Goal: Transaction & Acquisition: Purchase product/service

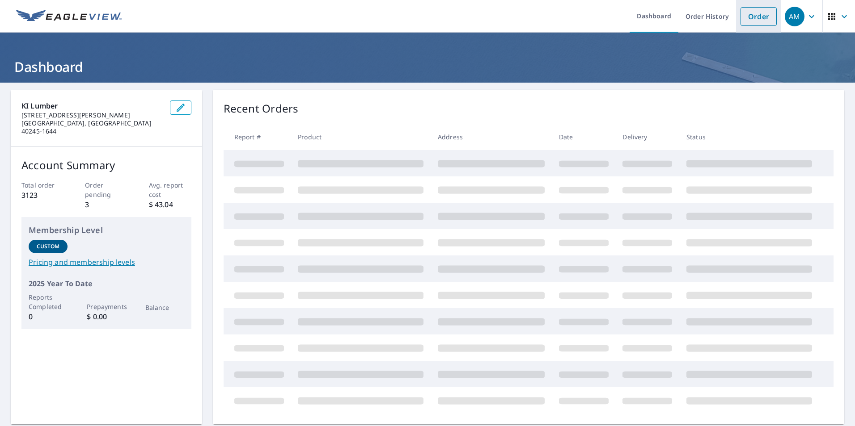
click at [741, 22] on link "Order" at bounding box center [758, 16] width 36 height 19
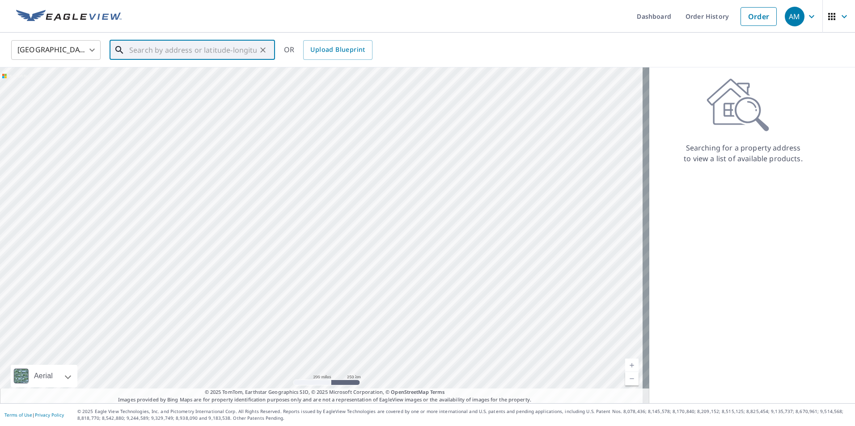
click at [135, 52] on input "text" at bounding box center [192, 50] width 127 height 25
click at [181, 81] on p "[GEOGRAPHIC_DATA]" at bounding box center [197, 85] width 140 height 9
type input "[STREET_ADDRESS]"
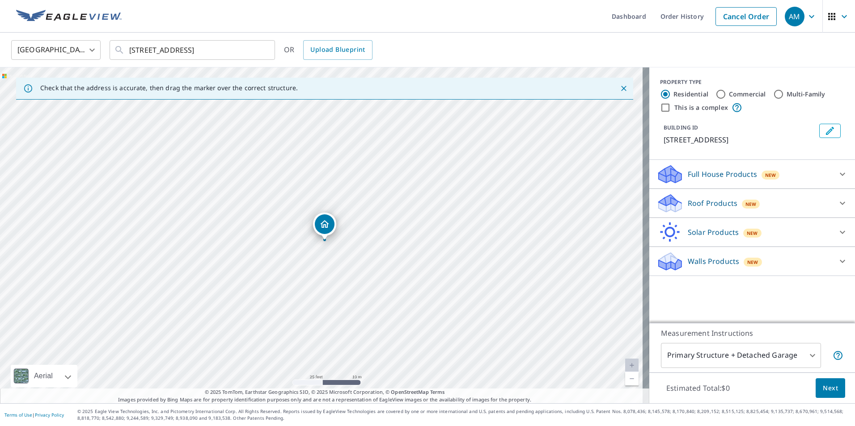
click at [839, 205] on icon at bounding box center [841, 203] width 5 height 3
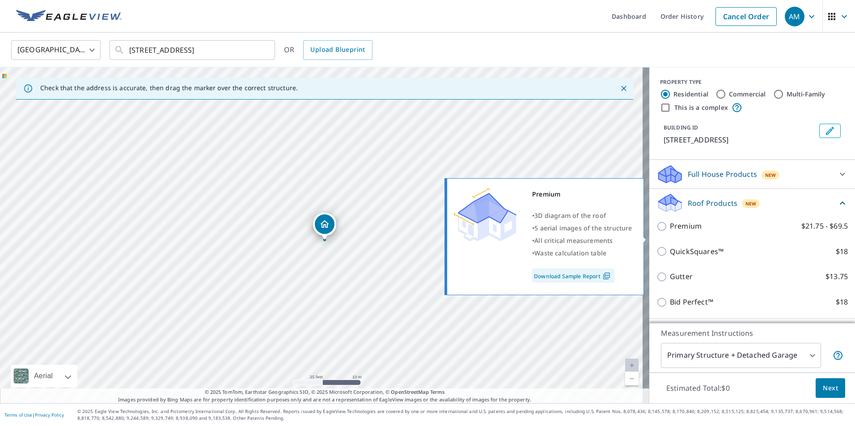
click at [656, 232] on input "Premium $21.75 - $69.5" at bounding box center [662, 226] width 13 height 11
checkbox input "true"
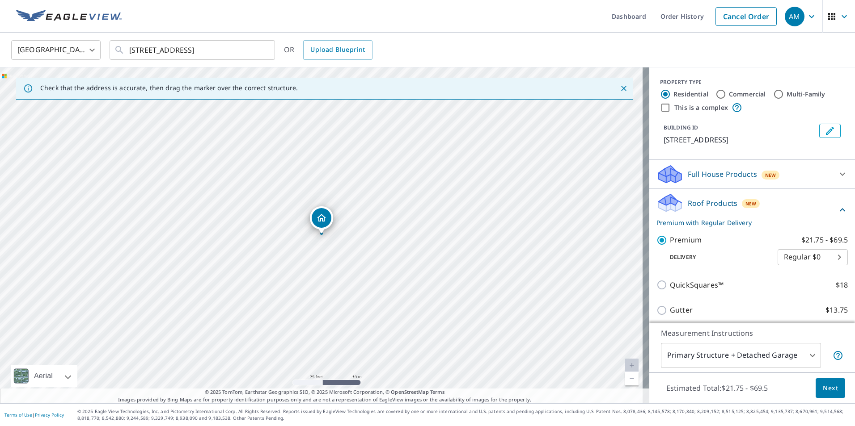
click at [822, 387] on span "Next" at bounding box center [829, 388] width 15 height 11
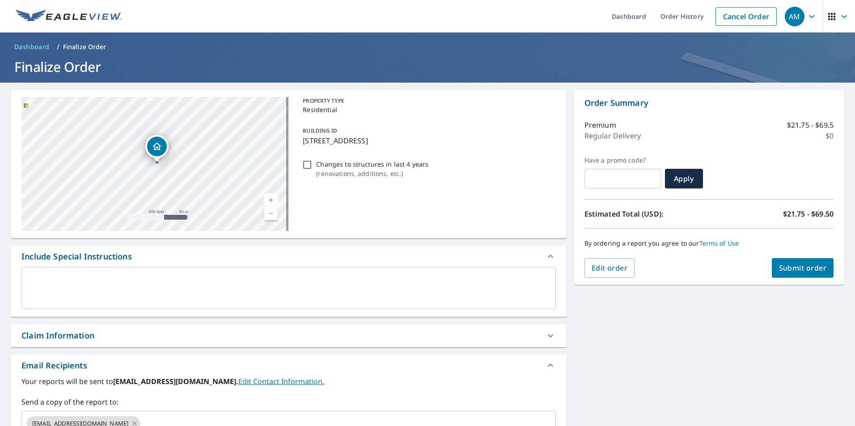
click at [329, 331] on div "Claim Information" at bounding box center [280, 336] width 518 height 12
checkbox input "true"
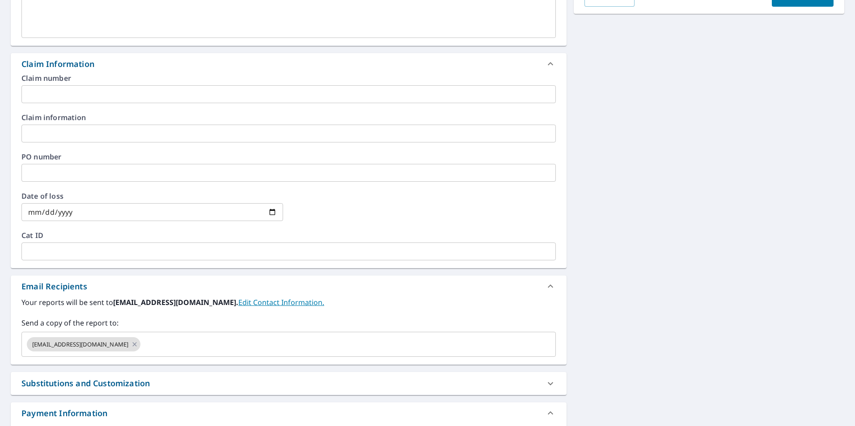
scroll to position [313, 0]
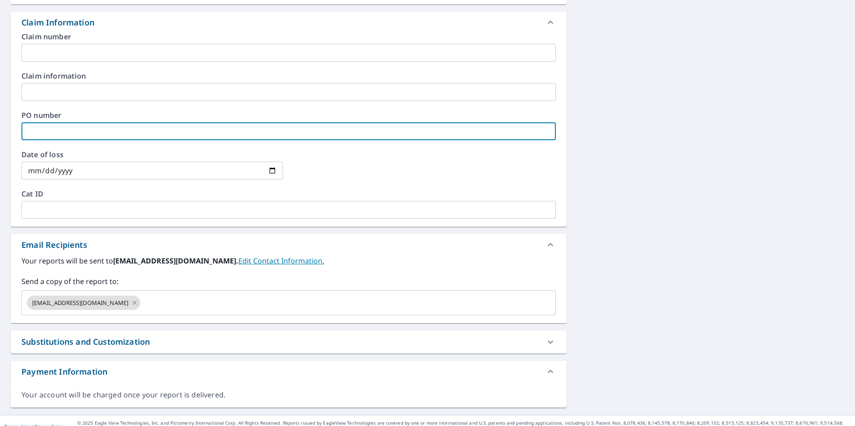
click at [29, 140] on input "text" at bounding box center [288, 131] width 534 height 18
type input "K & P"
click at [133, 303] on icon at bounding box center [135, 303] width 4 height 4
checkbox input "true"
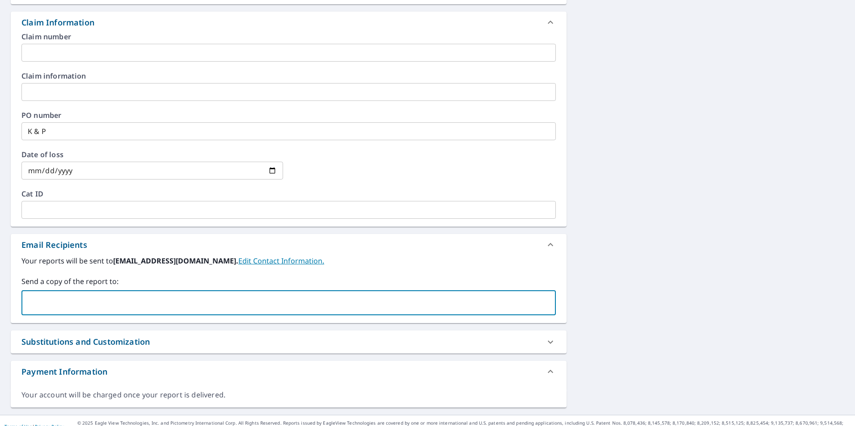
click at [45, 303] on input "text" at bounding box center [281, 303] width 513 height 17
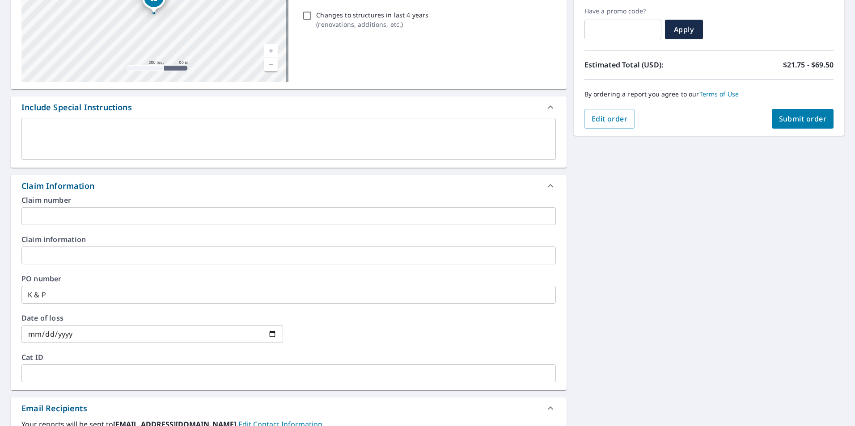
scroll to position [134, 0]
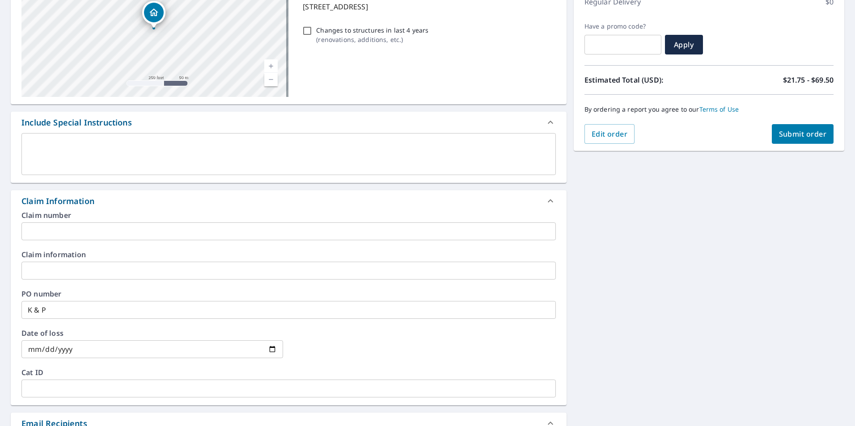
type input "[PERSON_NAME][EMAIL_ADDRESS][PERSON_NAME][DOMAIN_NAME]"
click at [791, 134] on span "Submit order" at bounding box center [803, 134] width 48 height 10
checkbox input "true"
